Goal: Task Accomplishment & Management: Manage account settings

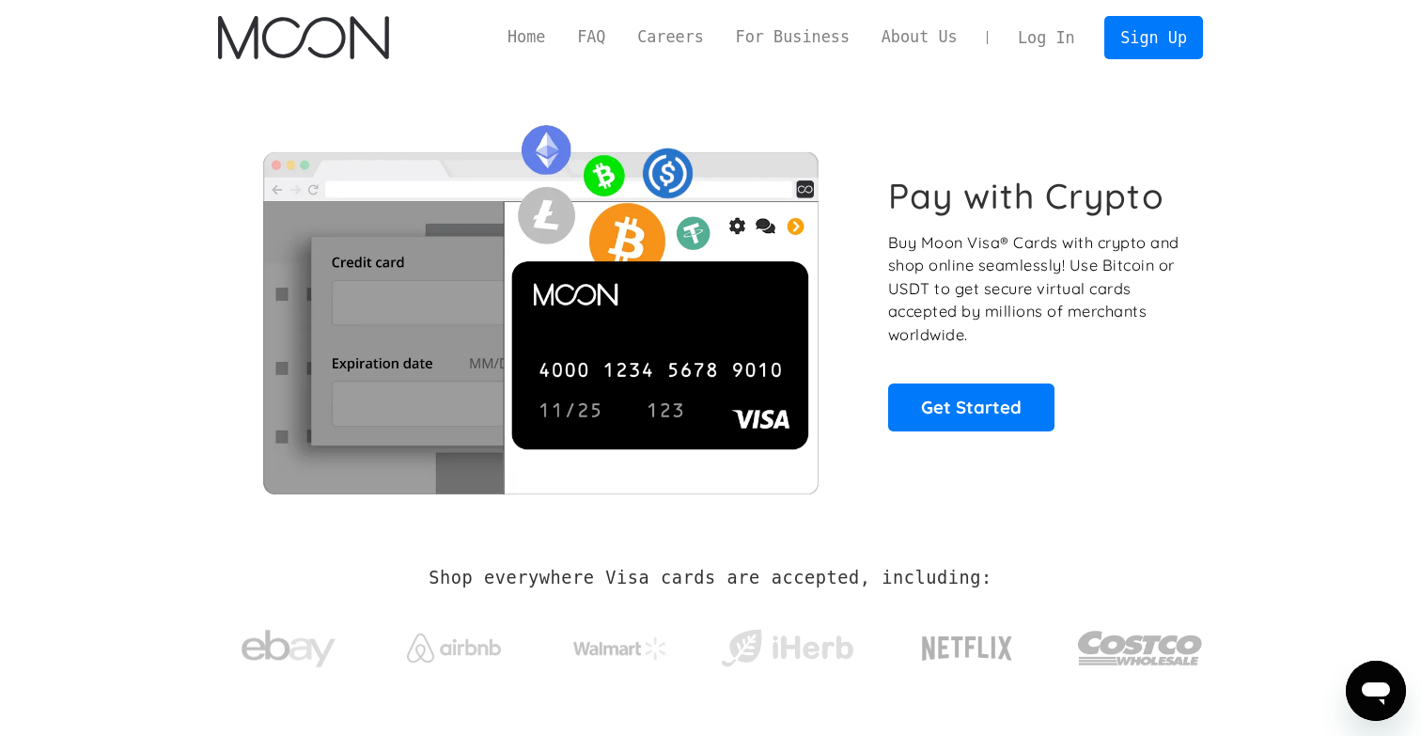
click at [1059, 49] on link "Log In" at bounding box center [1046, 37] width 88 height 41
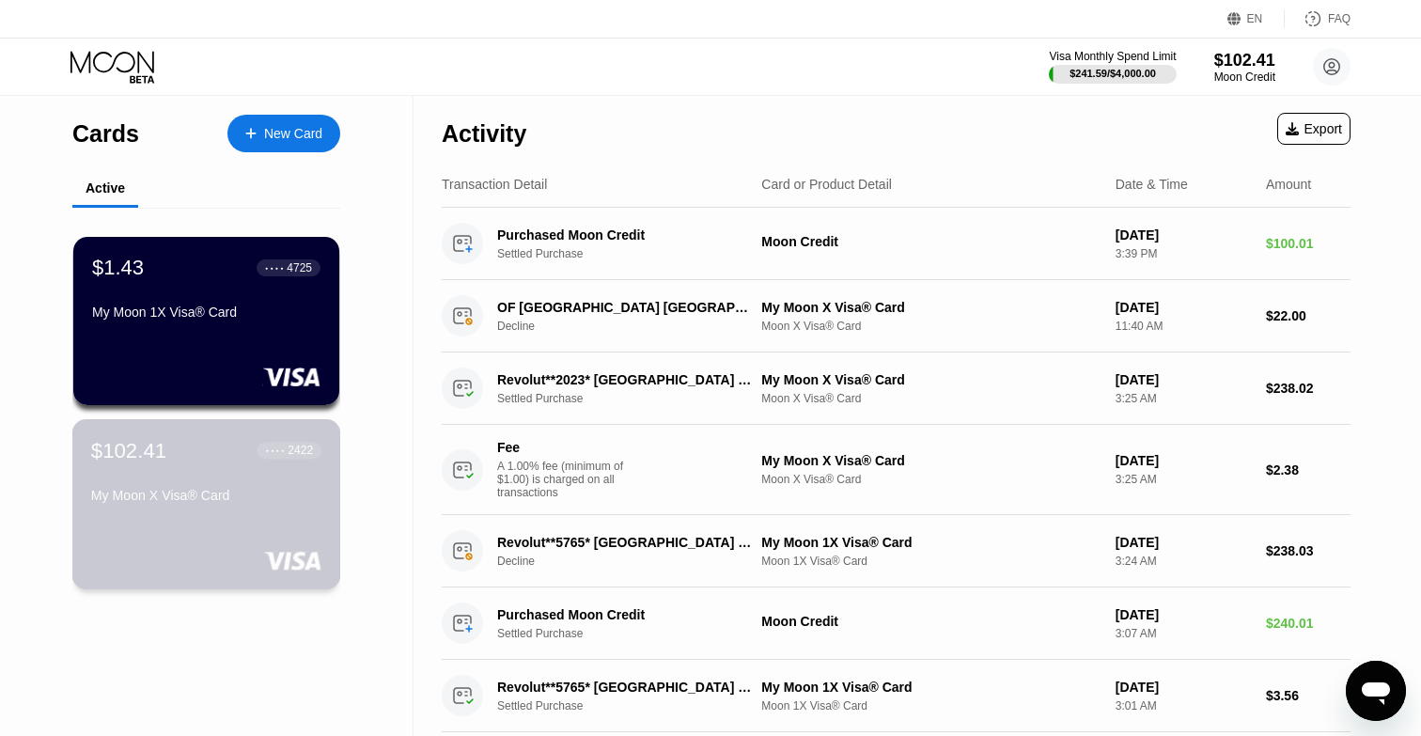
click at [180, 499] on div "My Moon X Visa® Card" at bounding box center [206, 495] width 230 height 15
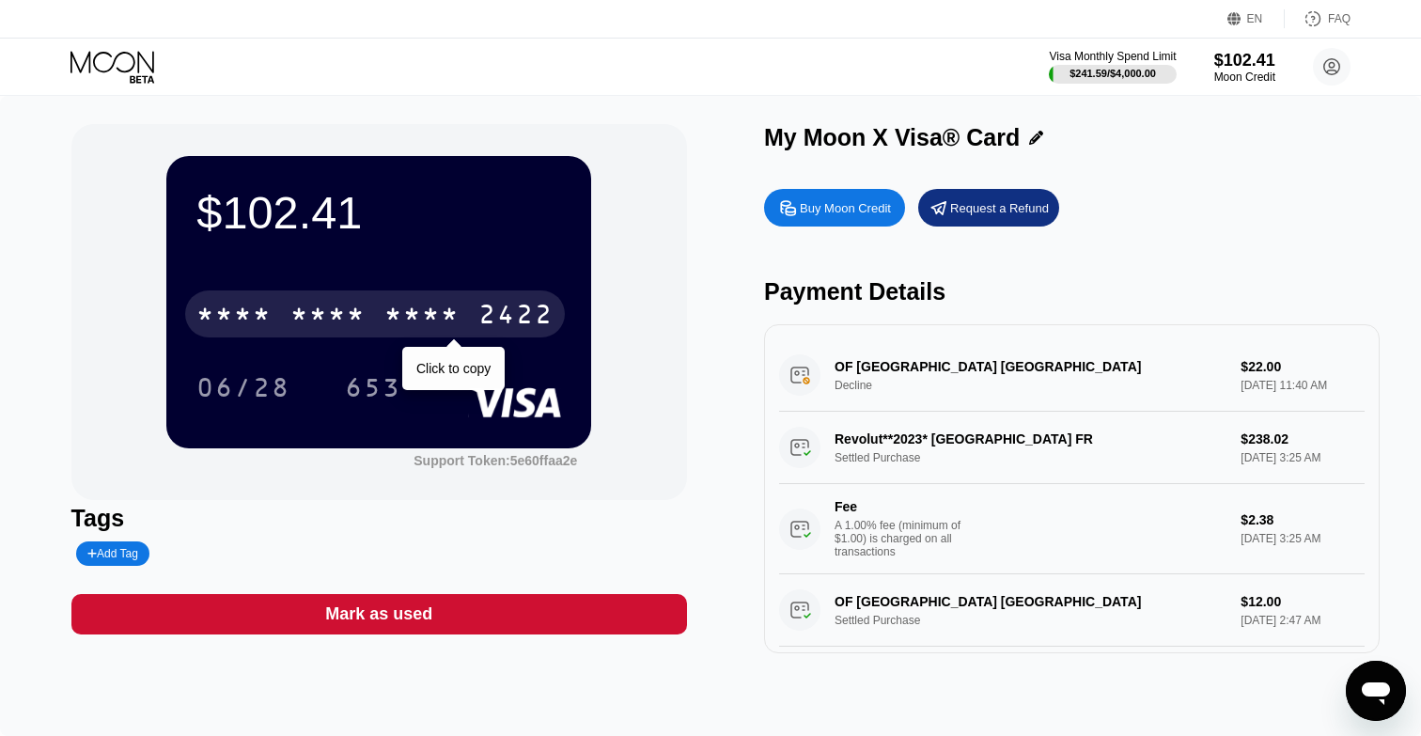
click at [477, 324] on div "* * * * * * * * * * * * 2422" at bounding box center [375, 313] width 380 height 47
click at [477, 324] on div "[CREDIT_CARD_NUMBER]" at bounding box center [375, 313] width 380 height 47
click at [523, 320] on div "2422" at bounding box center [515, 317] width 75 height 30
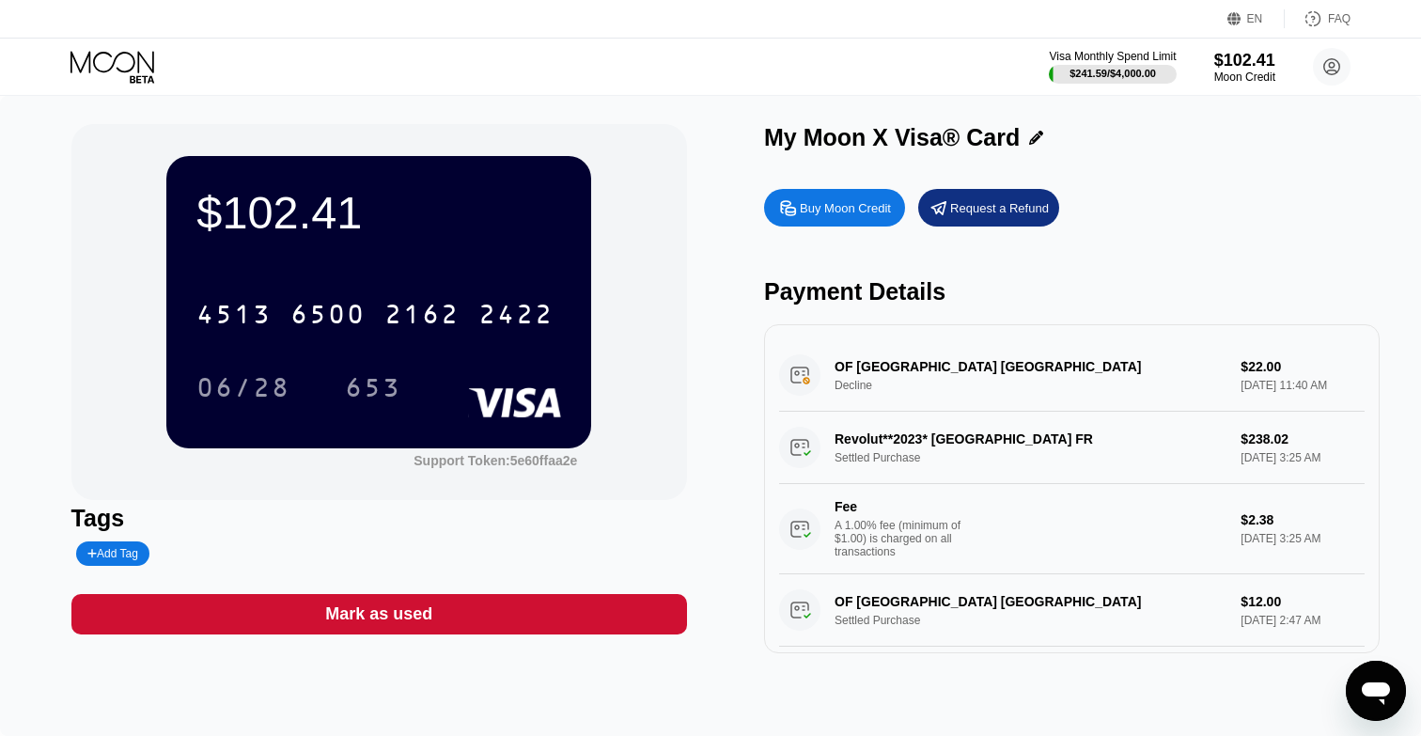
click at [86, 66] on icon at bounding box center [113, 67] width 87 height 33
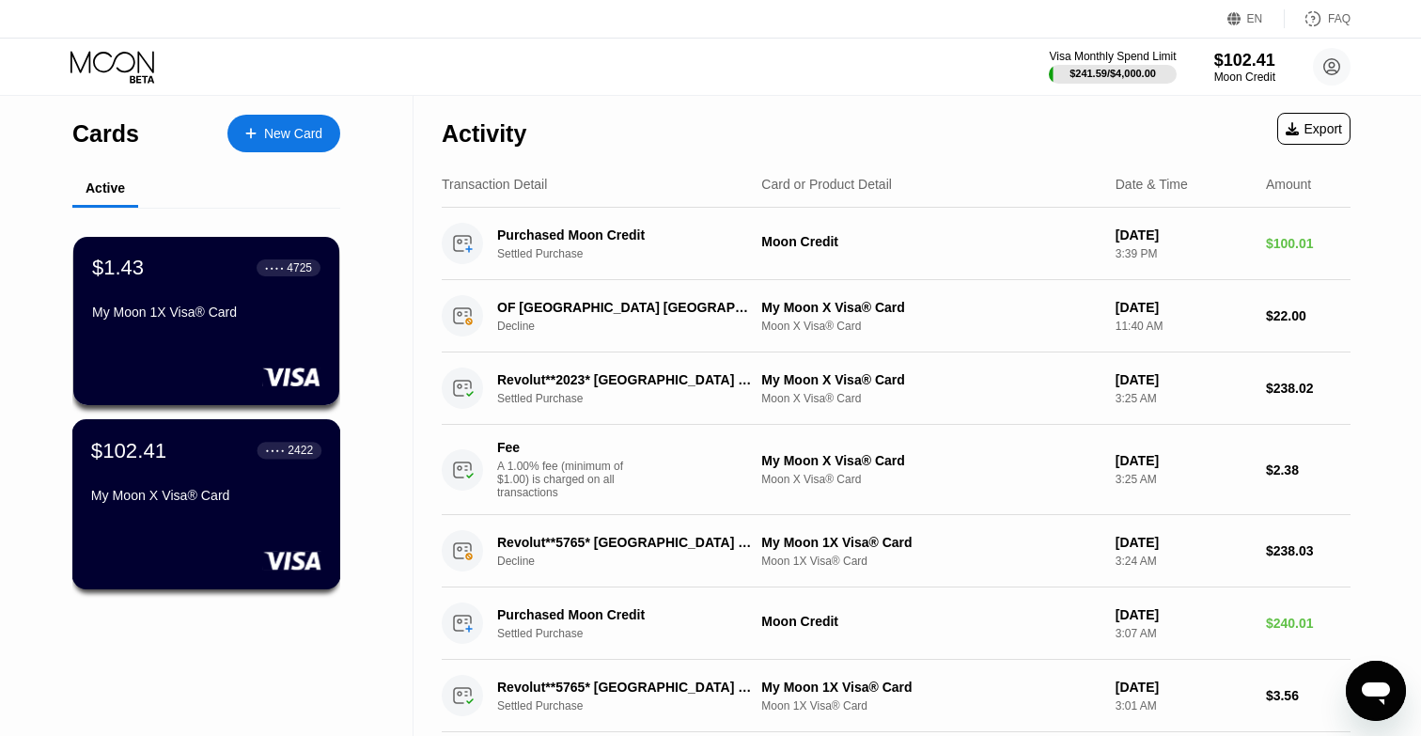
click at [232, 469] on div "$102.41 ● ● ● ● 2422 My Moon X Visa® Card" at bounding box center [206, 474] width 230 height 72
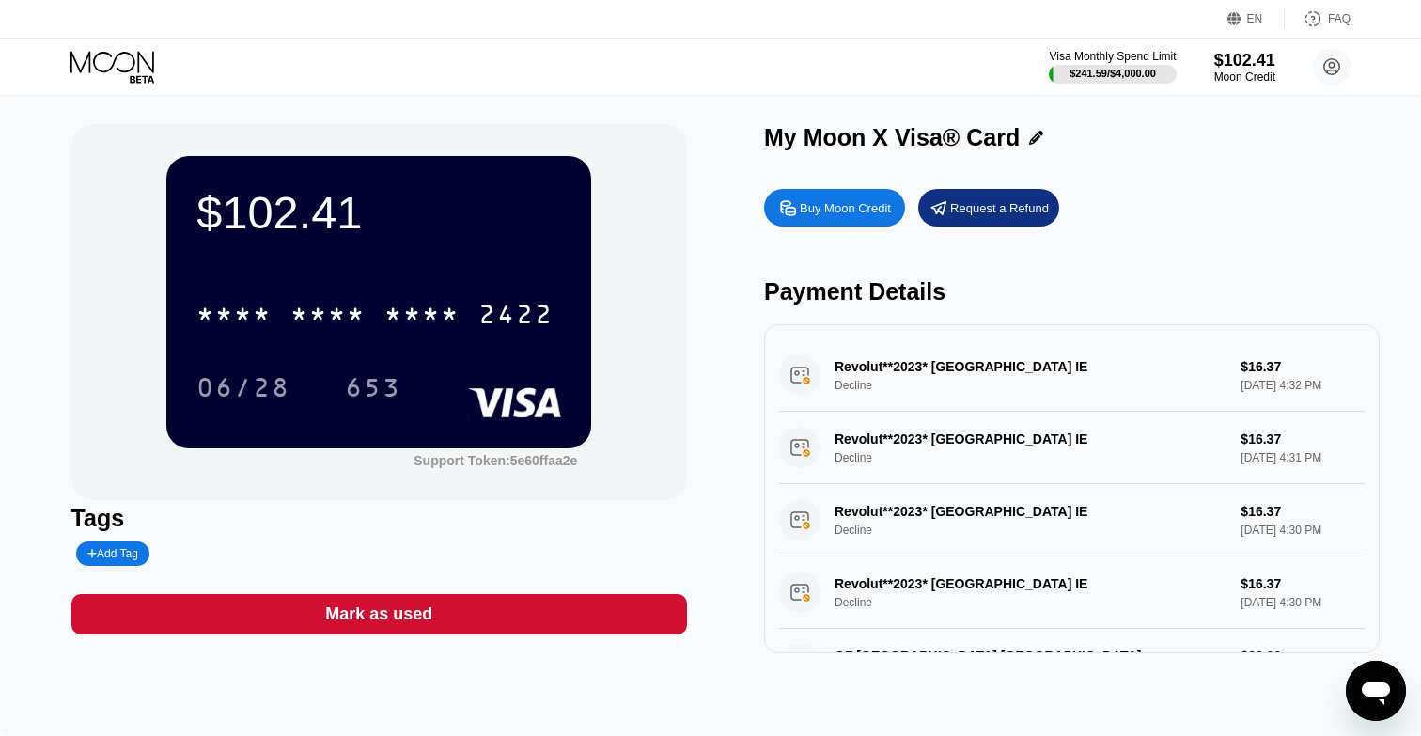
click at [899, 367] on div "Revolut**2023* [GEOGRAPHIC_DATA] IE Decline $16.37 [DATE] 4:32 PM" at bounding box center [1072, 375] width 586 height 72
click at [91, 61] on icon at bounding box center [113, 67] width 87 height 33
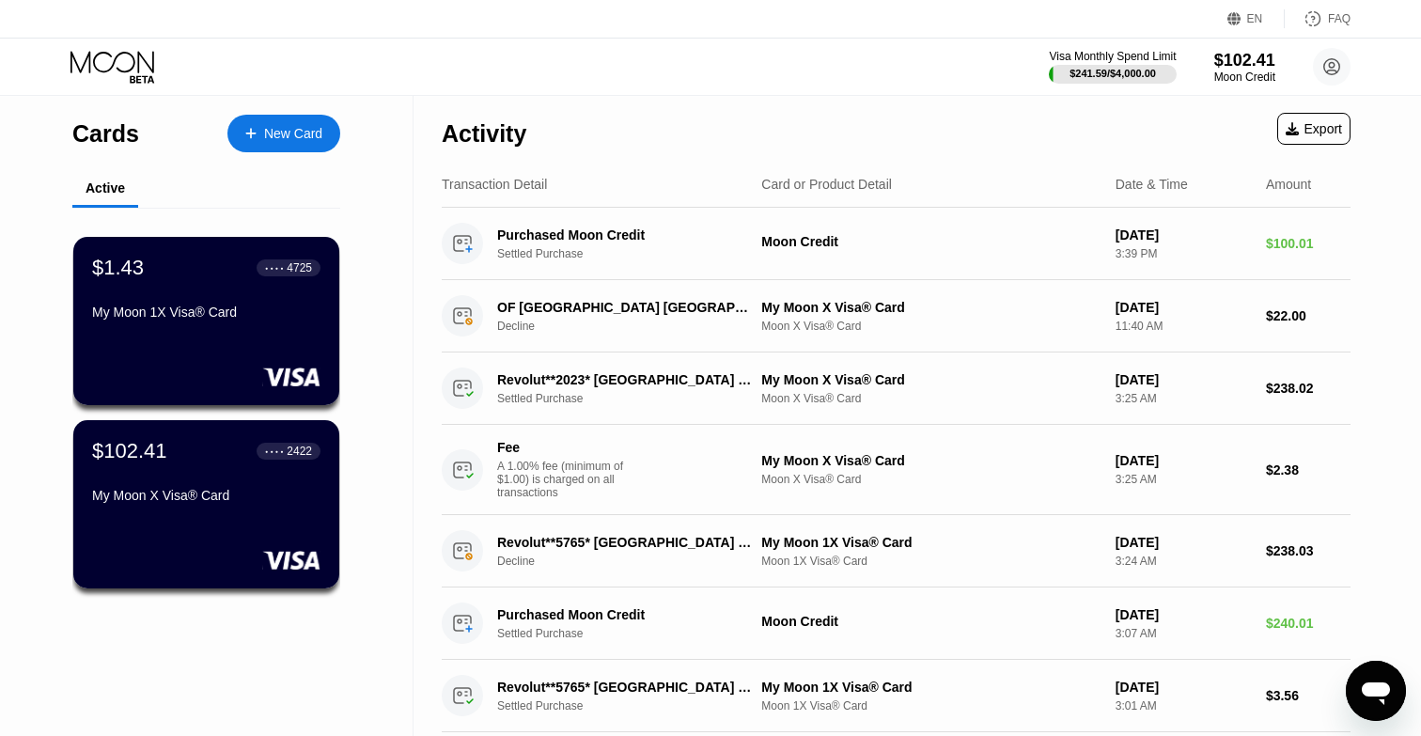
click at [213, 289] on div "$1.43 ● ● ● ● 4725 My Moon 1X Visa® Card" at bounding box center [206, 291] width 228 height 71
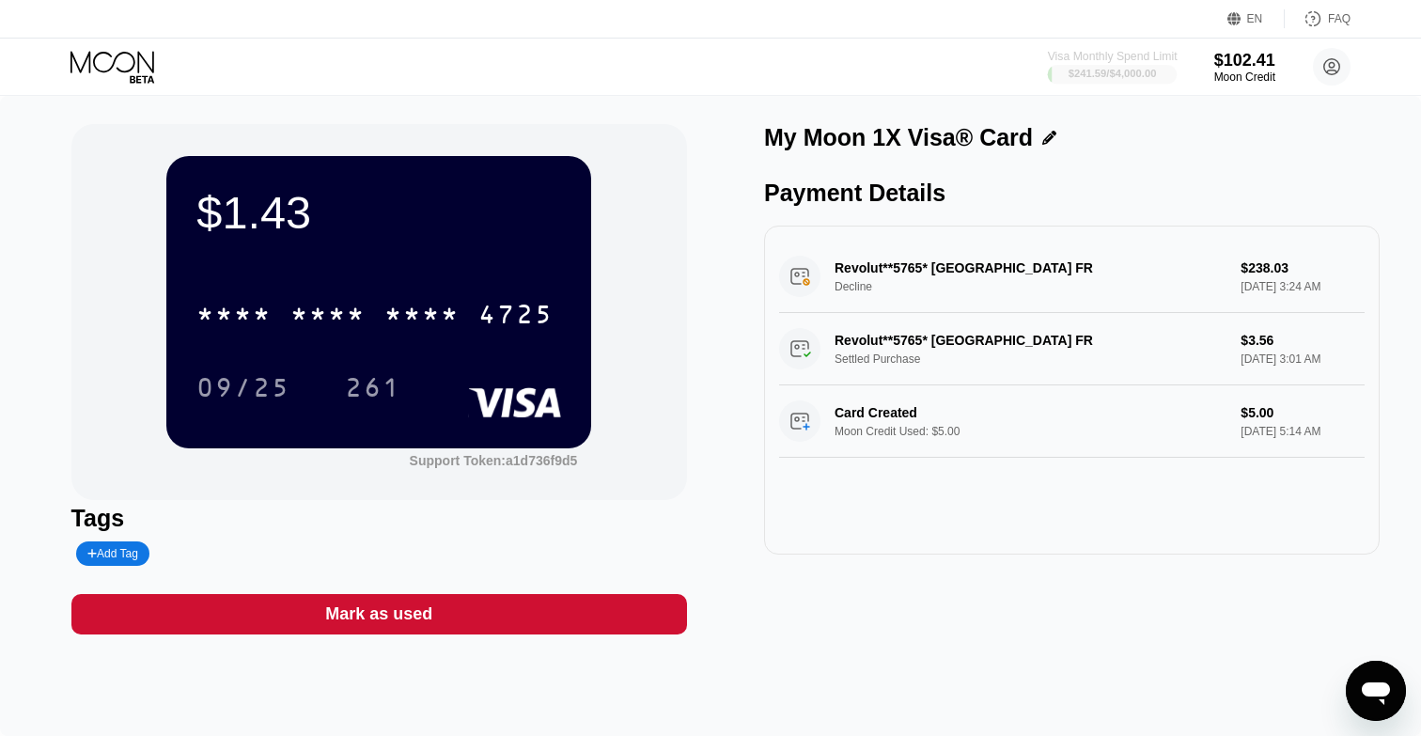
click at [1112, 73] on div "$241.59 / $4,000.00" at bounding box center [1113, 73] width 88 height 11
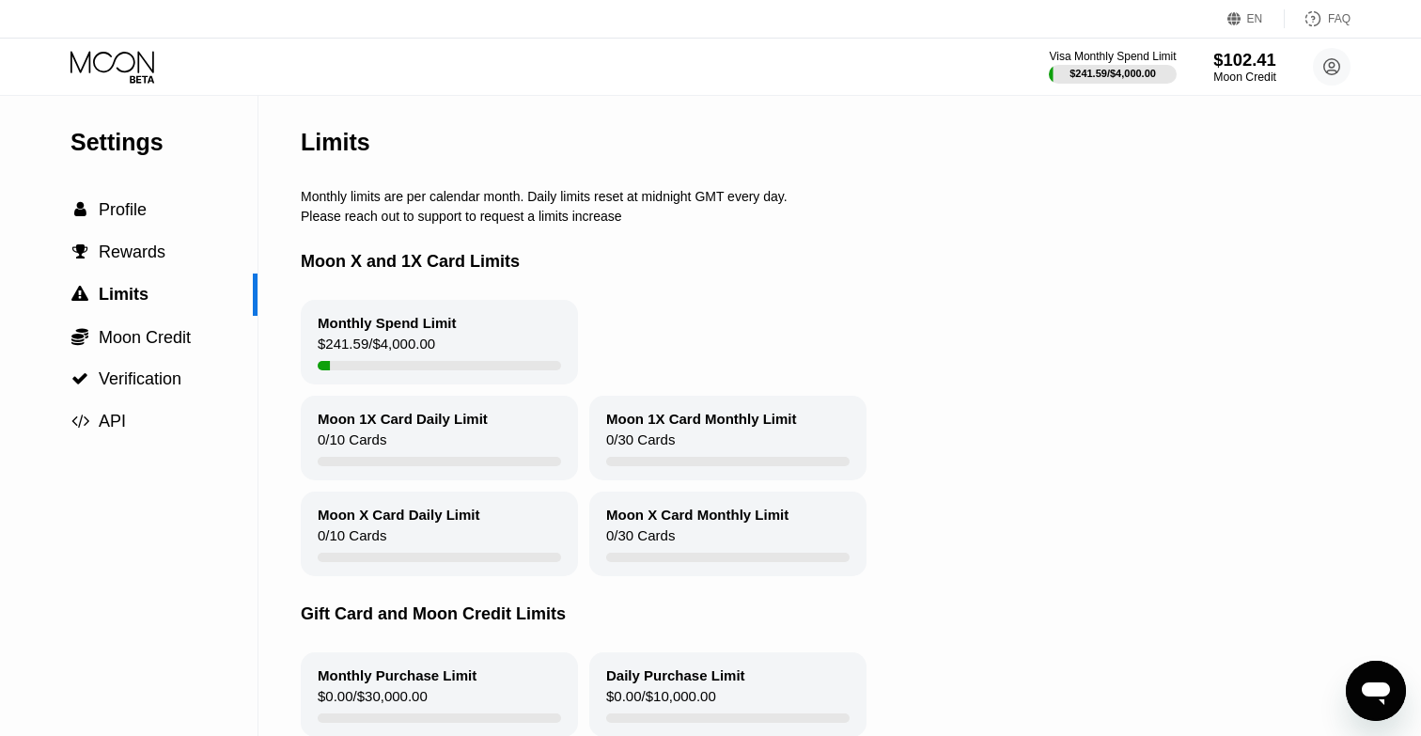
click at [1251, 66] on div "$102.41" at bounding box center [1244, 60] width 63 height 20
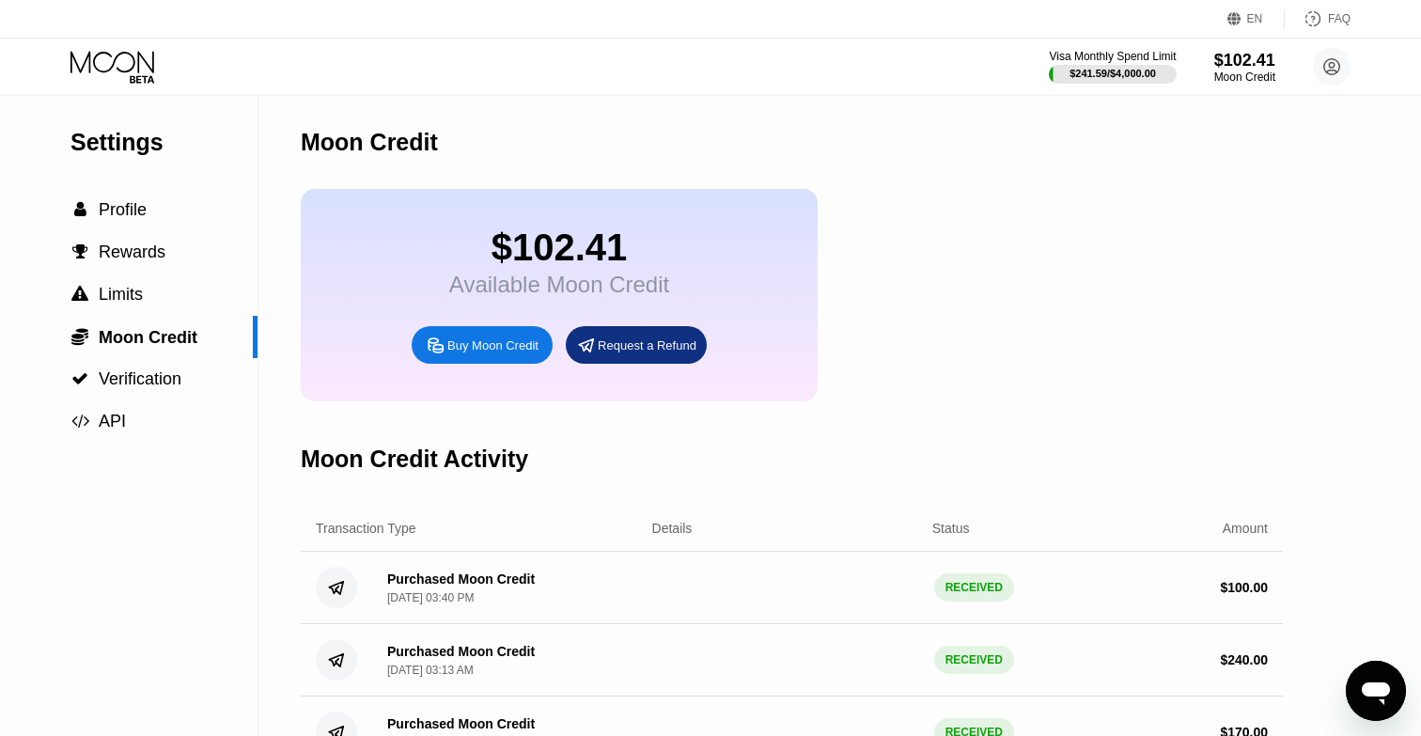
click at [621, 589] on div "Purchased Moon Credit [DATE] 03:40 PM" at bounding box center [505, 587] width 266 height 33
click at [522, 356] on div "Buy Moon Credit" at bounding box center [482, 345] width 141 height 38
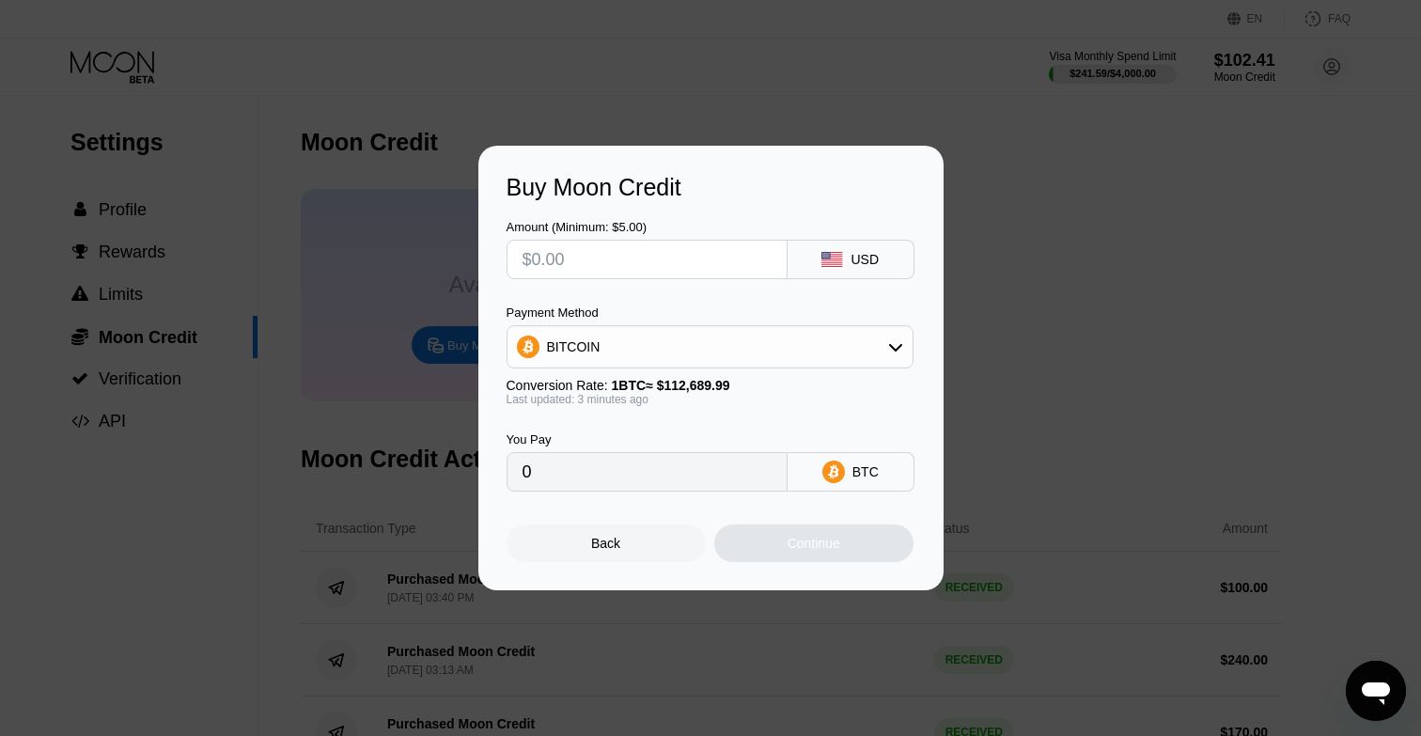
click at [359, 381] on div "Buy Moon Credit Amount (Minimum: $5.00) USD Payment Method BITCOIN Conversion R…" at bounding box center [710, 368] width 1421 height 445
click at [148, 100] on div at bounding box center [710, 368] width 1421 height 736
click at [140, 85] on div at bounding box center [710, 368] width 1421 height 736
click at [919, 211] on div "Buy Moon Credit Amount (Minimum: $5.00) USD Payment Method BITCOIN Conversion R…" at bounding box center [710, 368] width 465 height 445
click at [1002, 223] on div "Buy Moon Credit Amount (Minimum: $5.00) USD Payment Method BITCOIN Conversion R…" at bounding box center [710, 368] width 1421 height 445
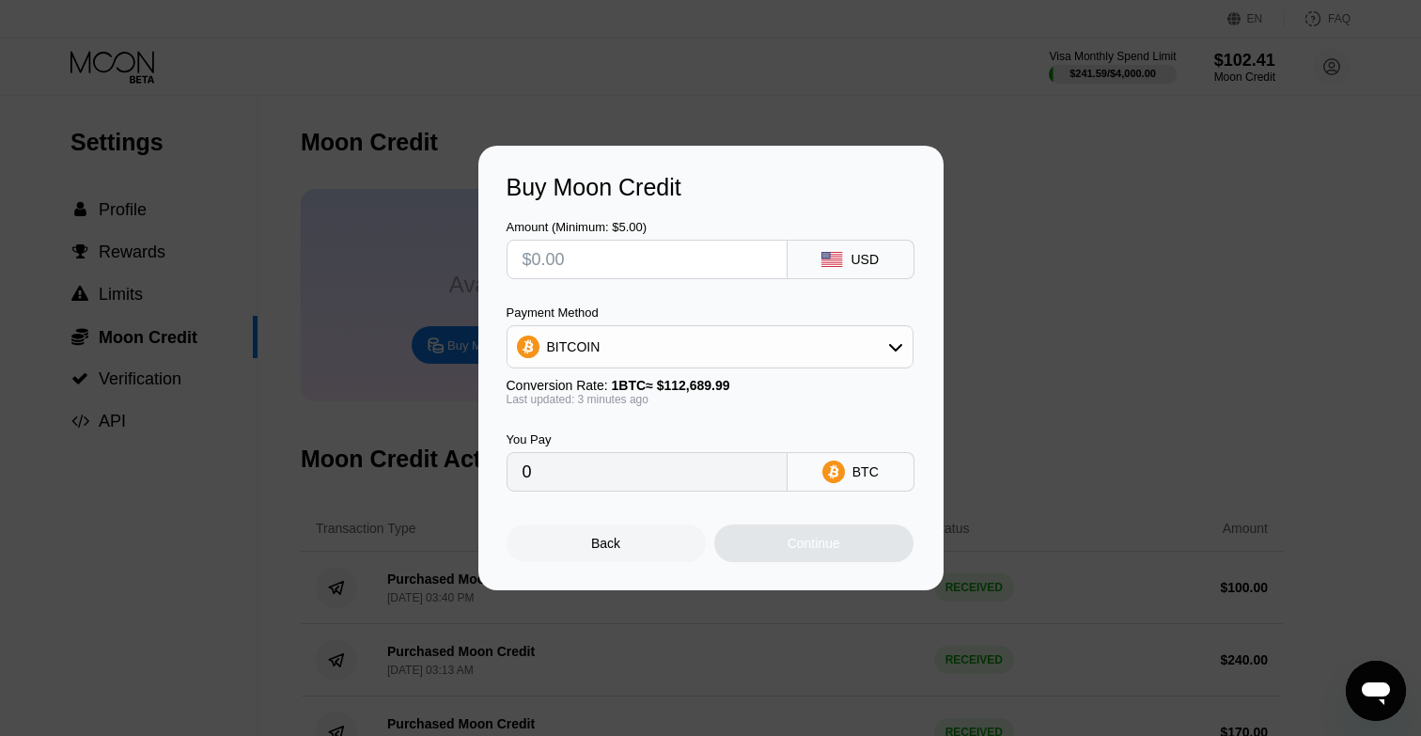
click at [589, 545] on div "Back" at bounding box center [606, 543] width 199 height 38
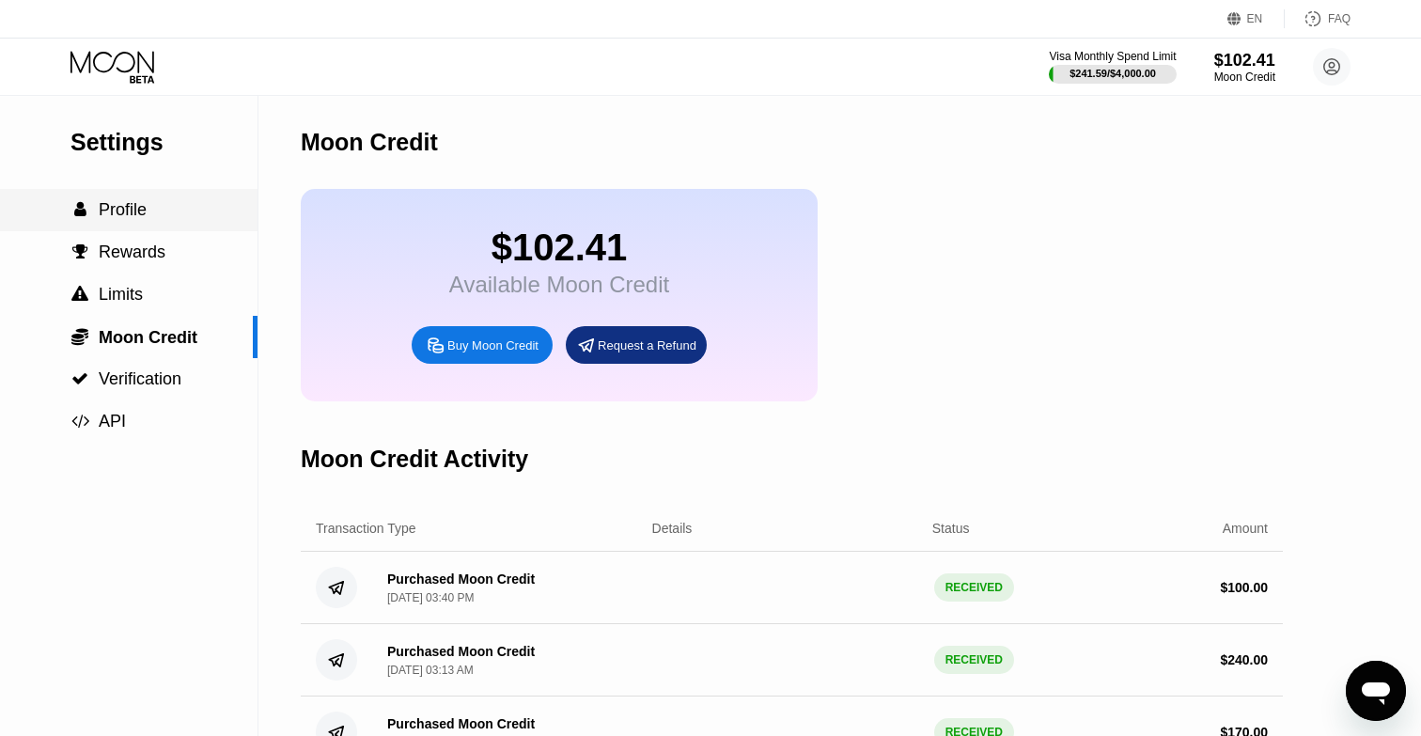
click at [133, 211] on span "Profile" at bounding box center [123, 209] width 48 height 19
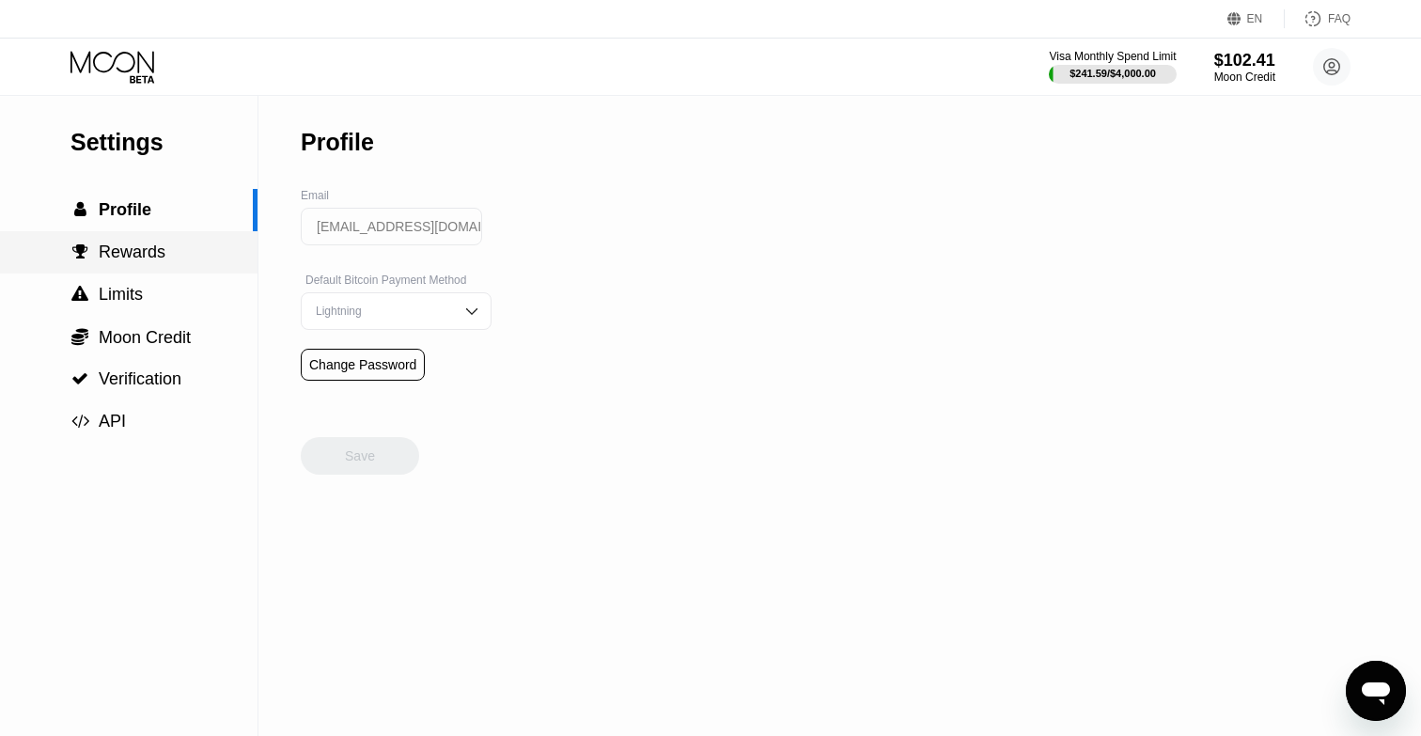
click at [130, 256] on span "Rewards" at bounding box center [132, 251] width 67 height 19
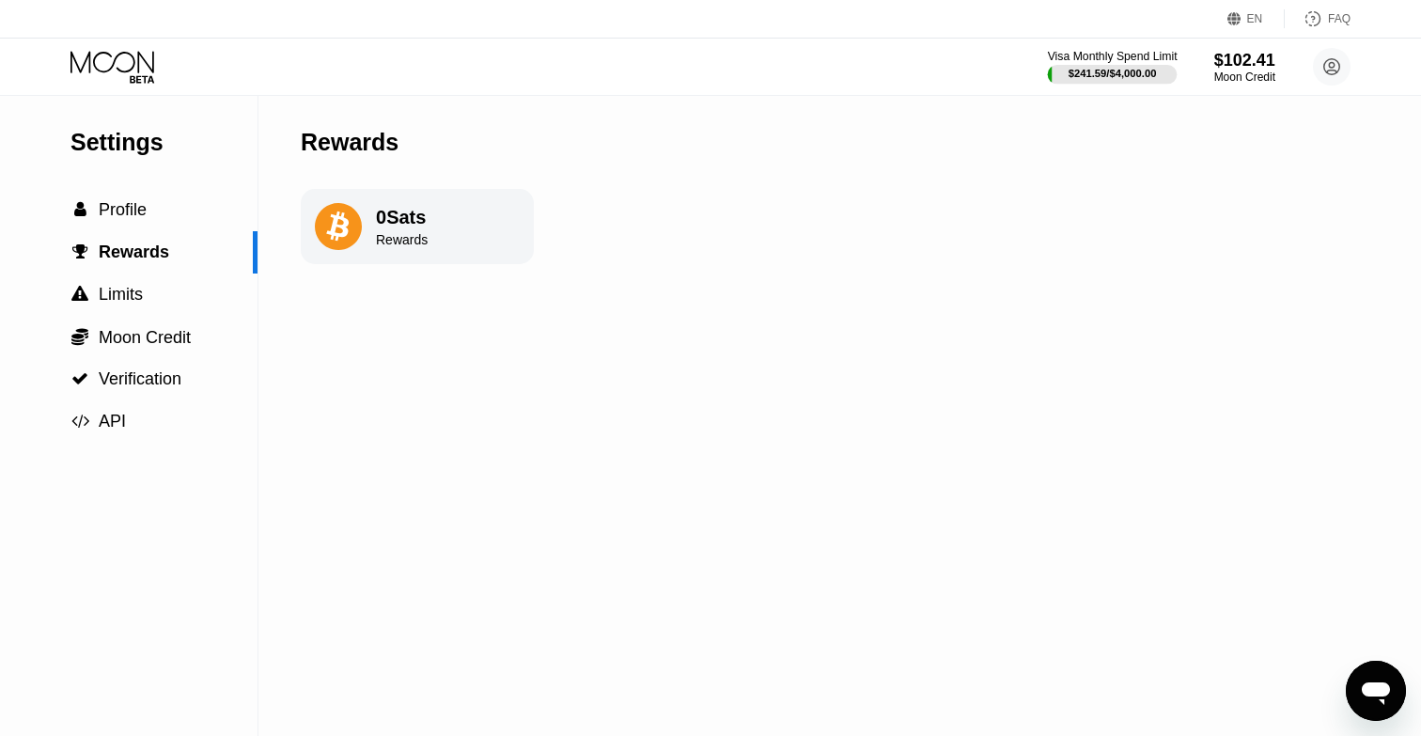
click at [1156, 64] on div "$241.59 / $4,000.00" at bounding box center [1113, 73] width 130 height 21
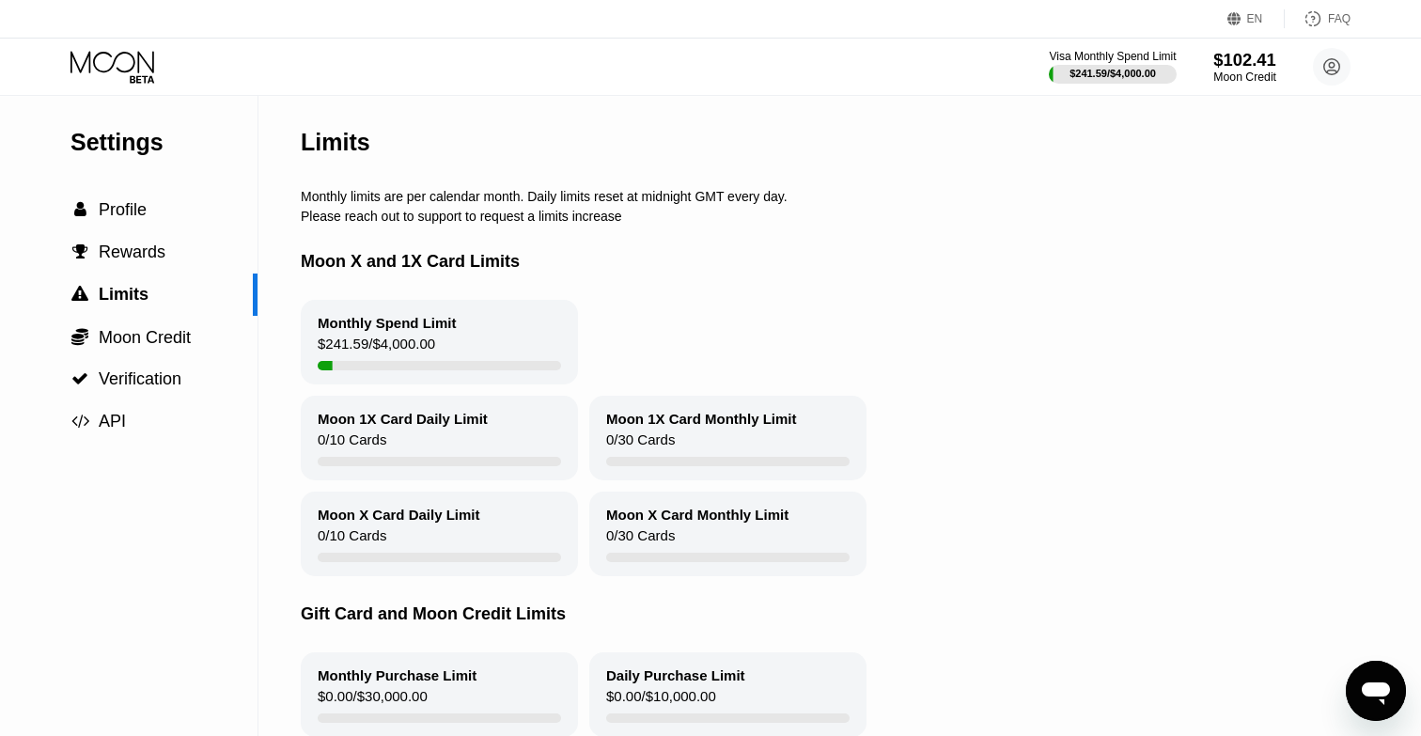
click at [1213, 70] on div "Moon Credit" at bounding box center [1244, 76] width 63 height 13
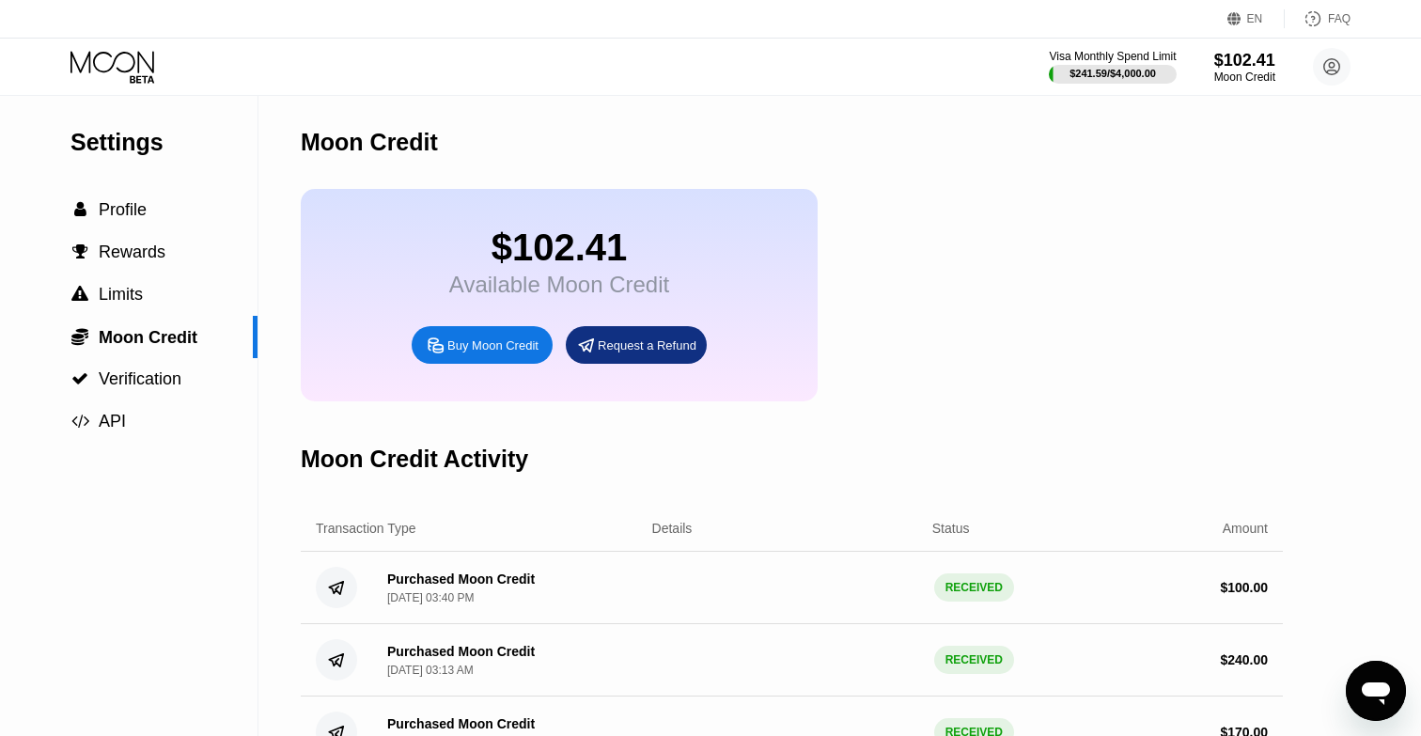
click at [667, 340] on div "Request a Refund" at bounding box center [647, 345] width 99 height 16
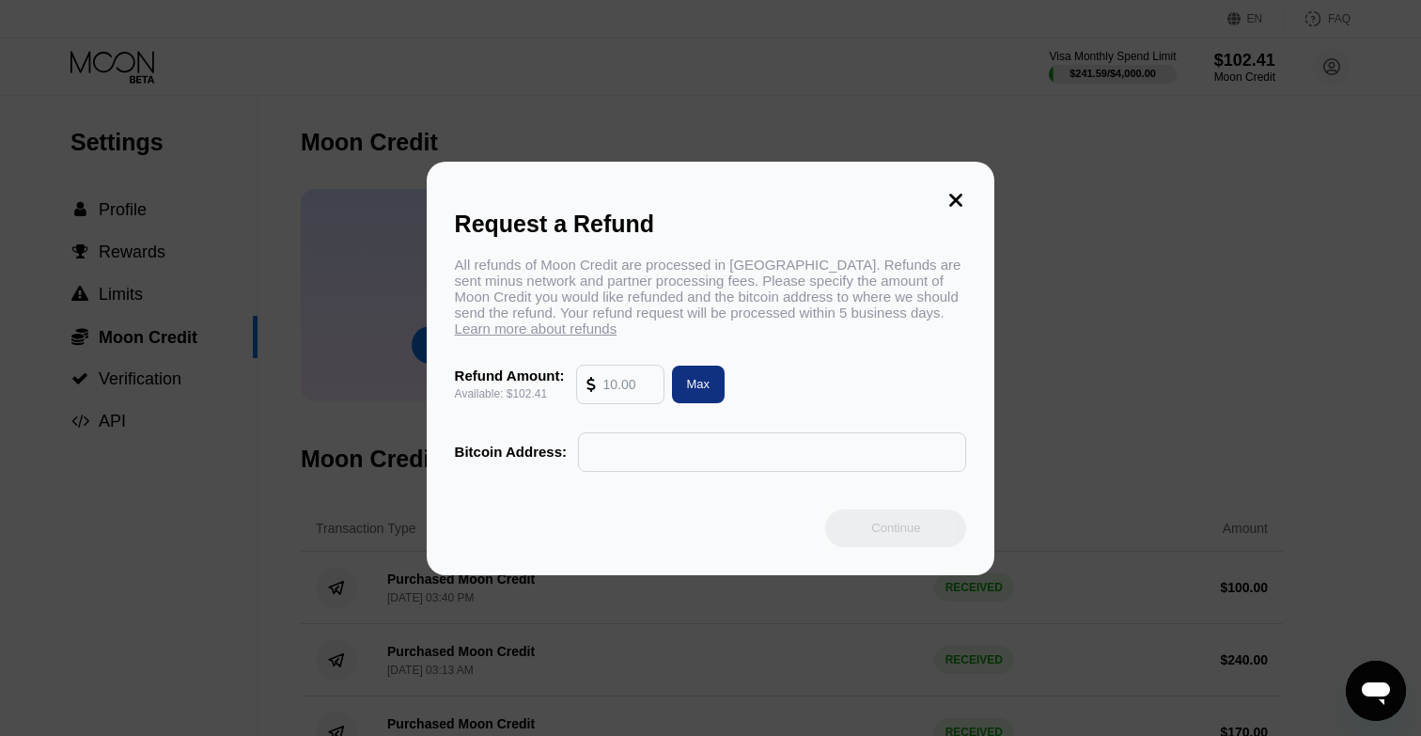
click at [950, 194] on icon at bounding box center [956, 200] width 13 height 13
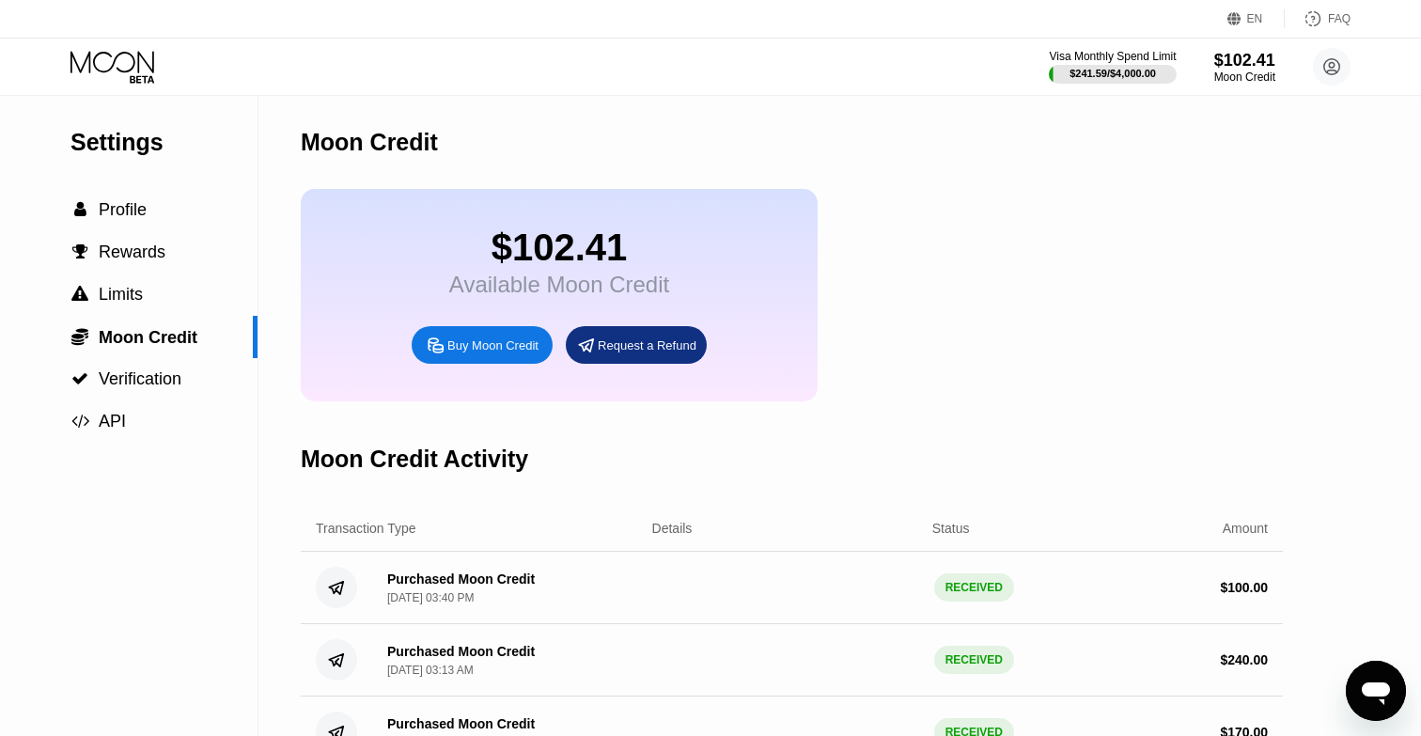
click at [123, 81] on icon at bounding box center [113, 67] width 87 height 33
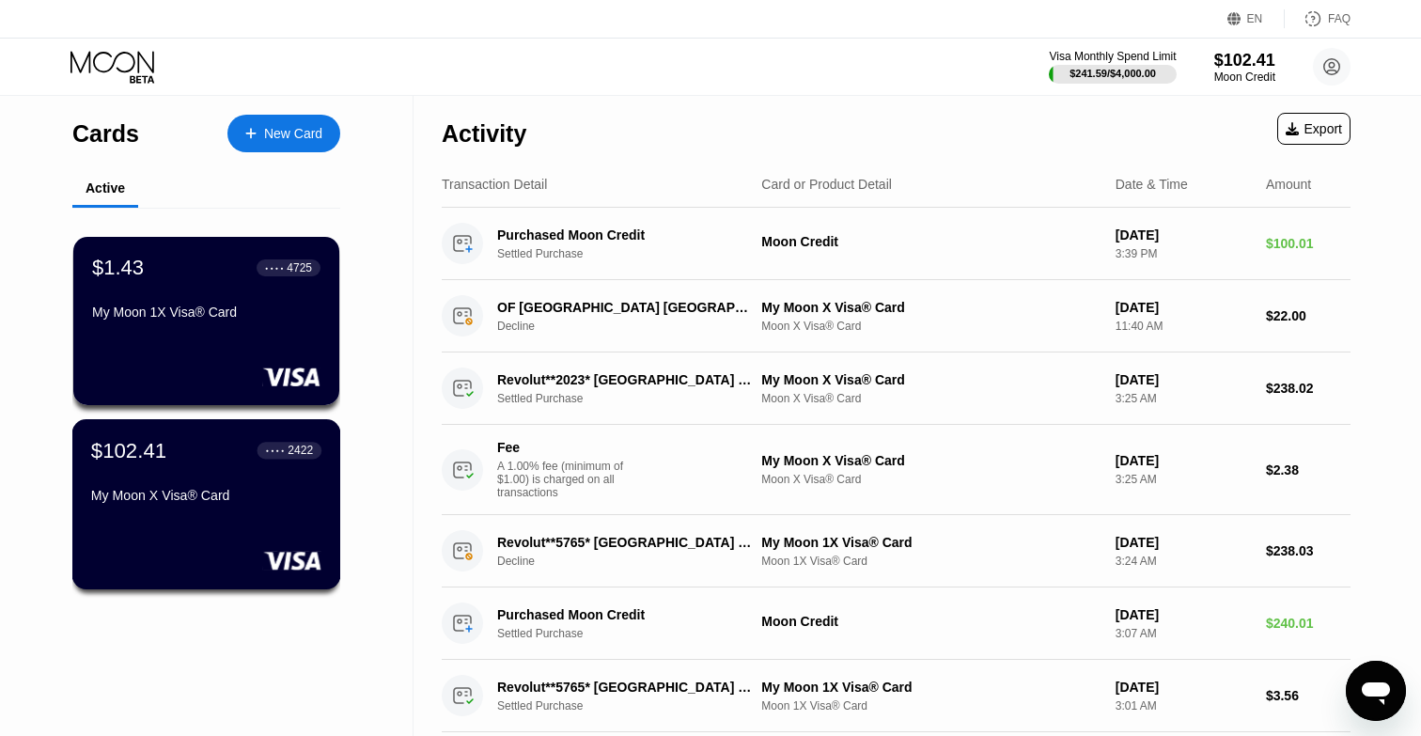
click at [196, 485] on div "$102.41 ● ● ● ● 2422 My Moon X Visa® Card" at bounding box center [206, 474] width 230 height 72
click at [163, 271] on div "$1.43 ● ● ● ● 4725" at bounding box center [206, 267] width 230 height 24
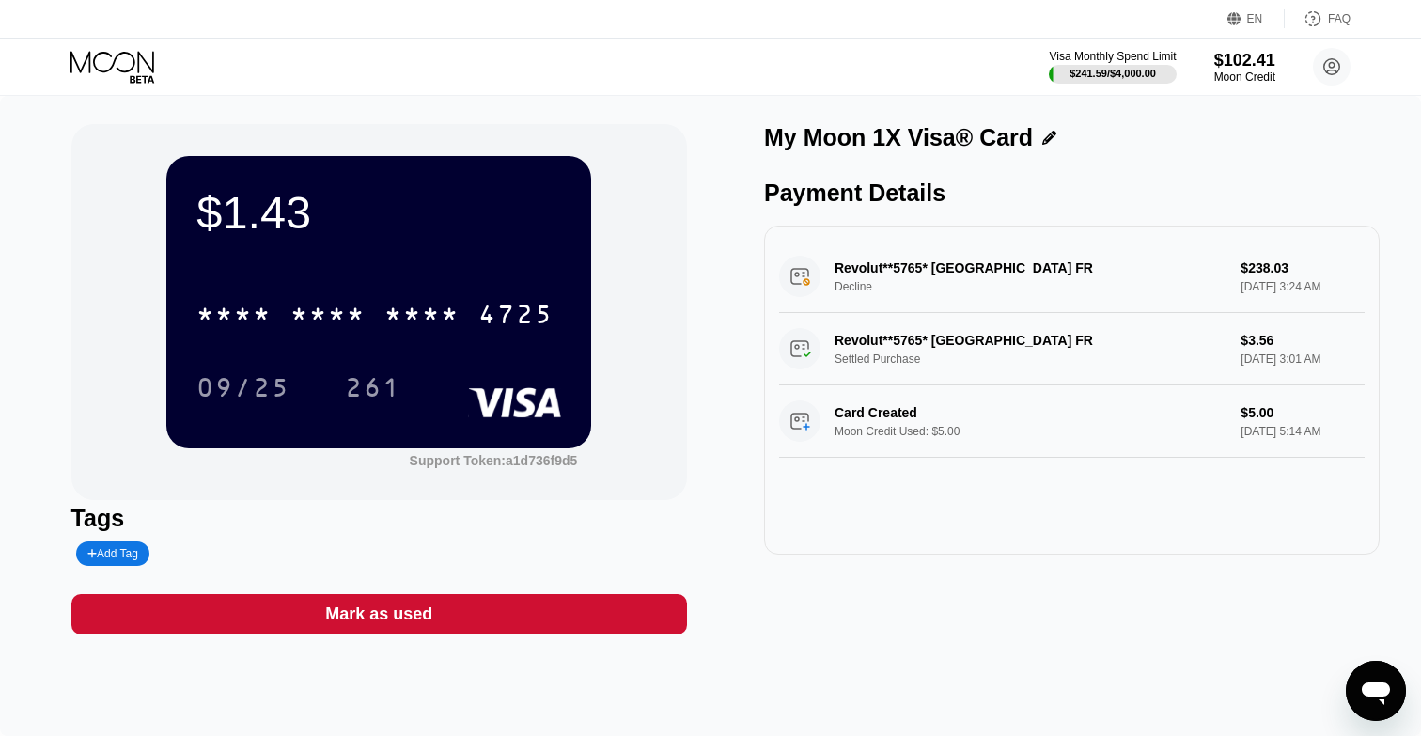
click at [326, 328] on div "* * * *" at bounding box center [327, 317] width 75 height 30
click at [65, 48] on div "Visa Monthly Spend Limit $241.59 / $4,000.00 $102.41 Moon Credit [EMAIL_ADDRESS…" at bounding box center [710, 67] width 1421 height 56
click at [121, 64] on icon at bounding box center [113, 67] width 87 height 33
